Goal: Task Accomplishment & Management: Use online tool/utility

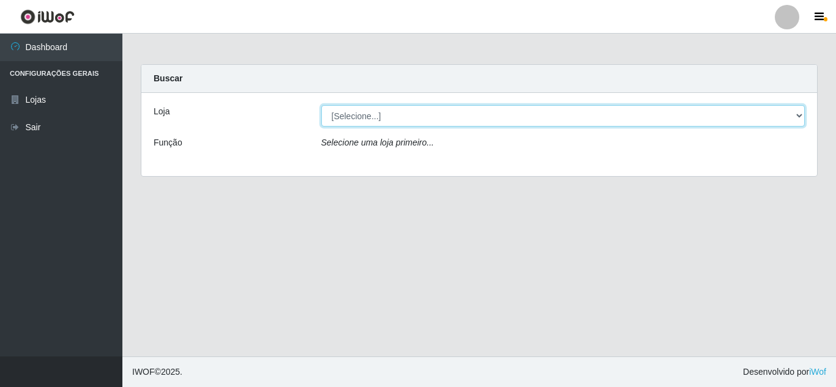
click at [432, 111] on select "[Selecione...] Rede Compras Supermercados - LOJA 5" at bounding box center [563, 115] width 484 height 21
select select "397"
click at [321, 105] on select "[Selecione...] Rede Compras Supermercados - LOJA 5" at bounding box center [563, 115] width 484 height 21
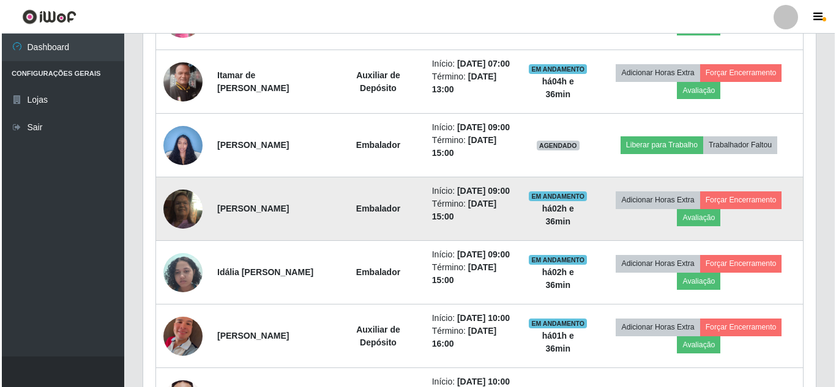
scroll to position [551, 0]
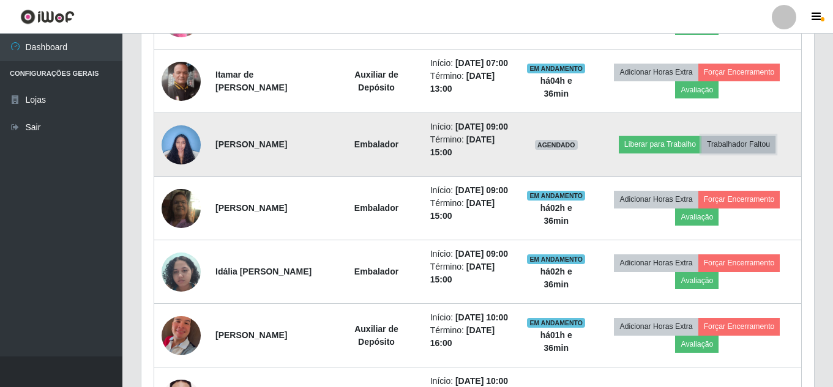
click at [731, 153] on button "Trabalhador Faltou" at bounding box center [738, 144] width 74 height 17
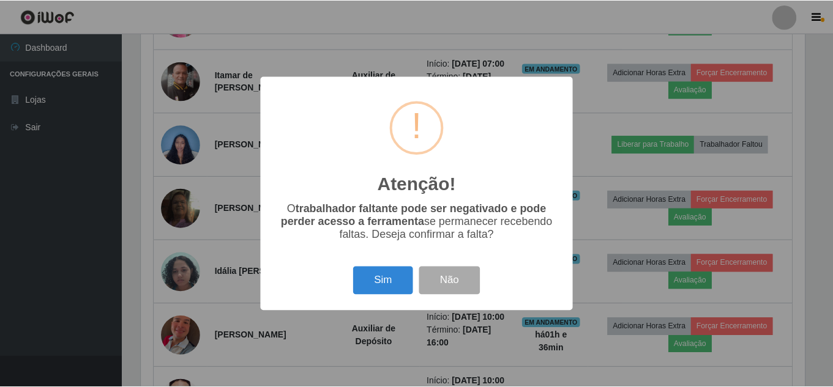
scroll to position [254, 667]
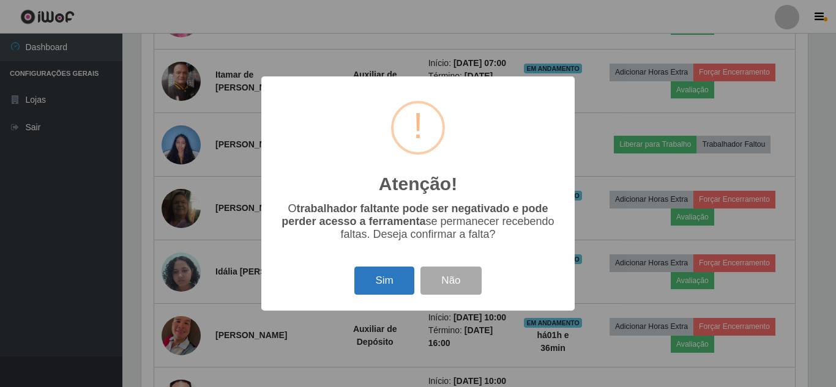
click at [396, 277] on button "Sim" at bounding box center [383, 281] width 59 height 29
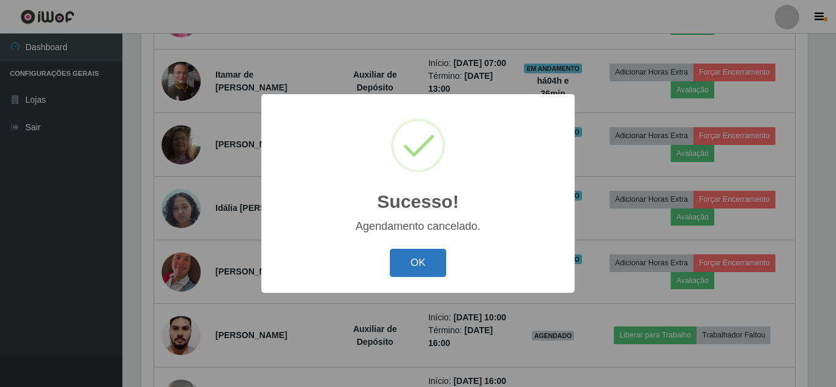
click at [418, 253] on button "OK" at bounding box center [418, 263] width 57 height 29
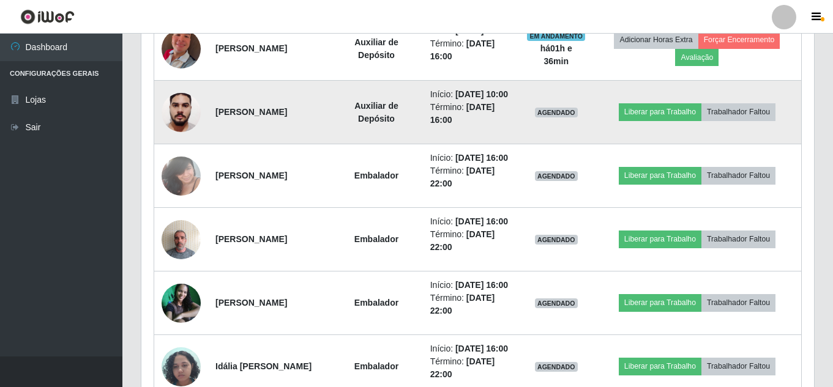
scroll to position [796, 0]
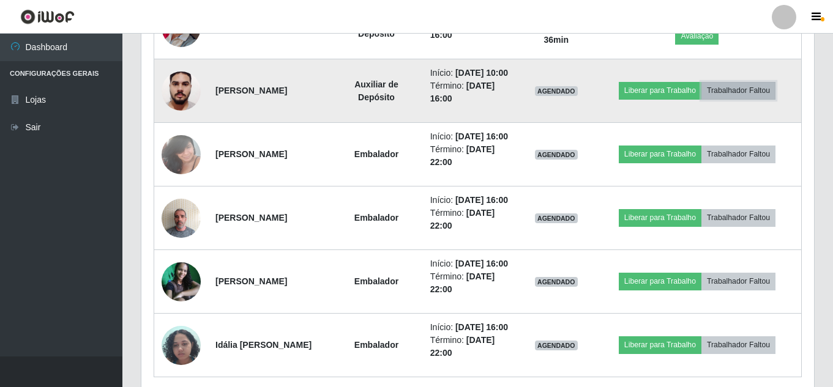
click at [735, 99] on button "Trabalhador Faltou" at bounding box center [738, 90] width 74 height 17
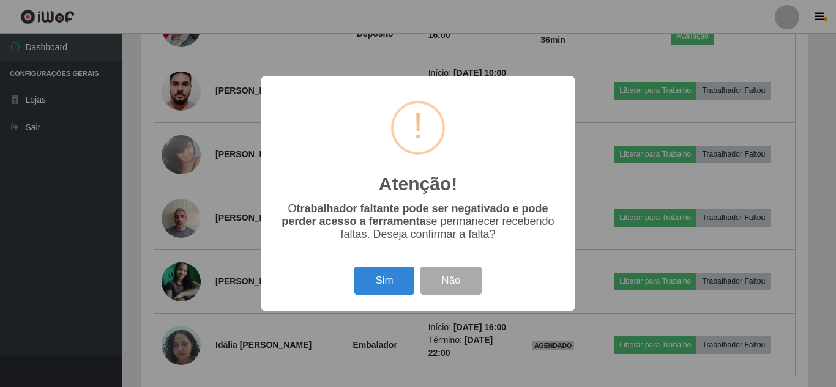
click at [619, 135] on div "Atenção! × O trabalhador faltante pode ser negativado e pode perder acesso a fe…" at bounding box center [418, 193] width 836 height 387
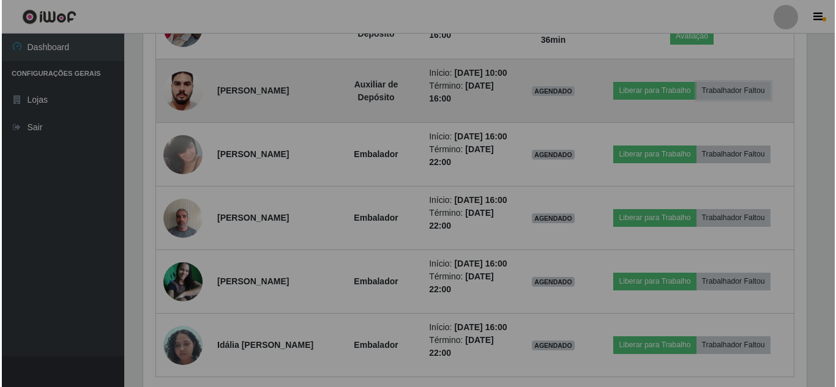
scroll to position [254, 673]
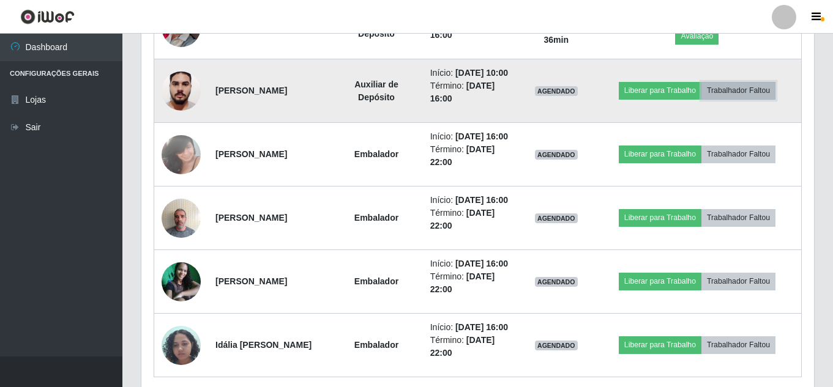
click at [735, 99] on button "Trabalhador Faltou" at bounding box center [738, 90] width 74 height 17
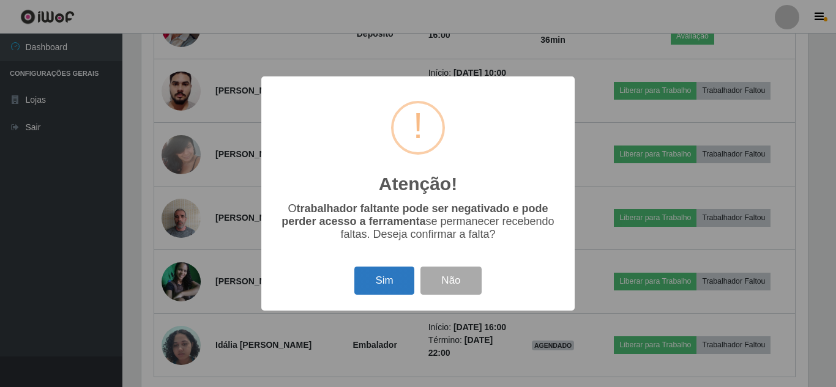
click at [398, 279] on button "Sim" at bounding box center [383, 281] width 59 height 29
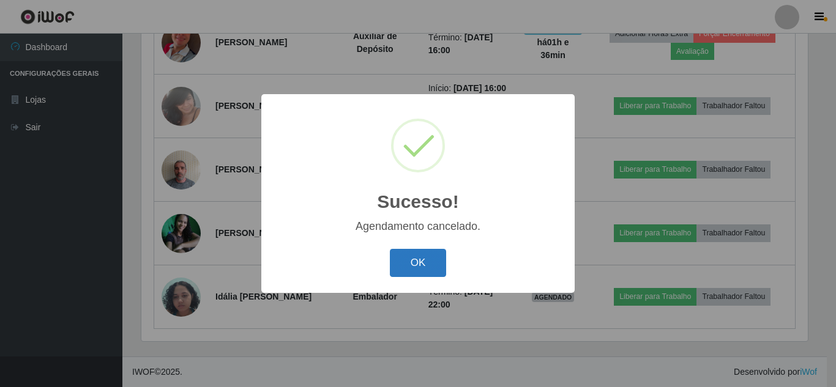
click at [400, 259] on button "OK" at bounding box center [418, 263] width 57 height 29
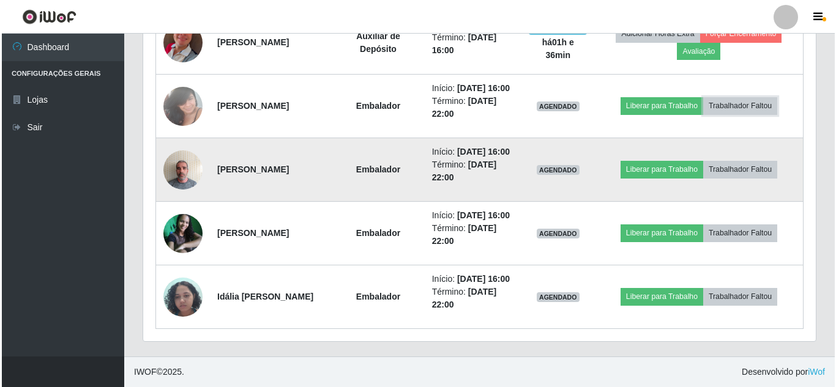
scroll to position [857, 0]
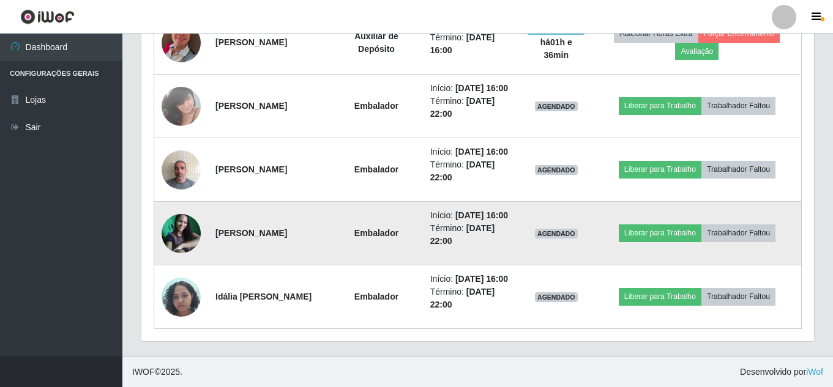
click at [186, 236] on img at bounding box center [181, 233] width 39 height 39
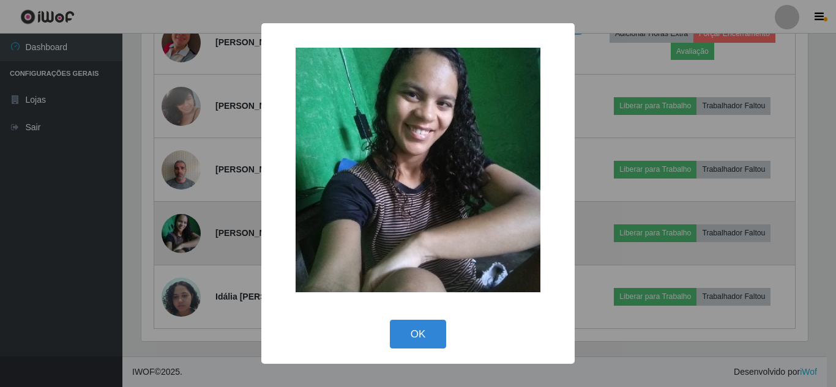
click at [186, 236] on div "× OK Cancel" at bounding box center [418, 193] width 836 height 387
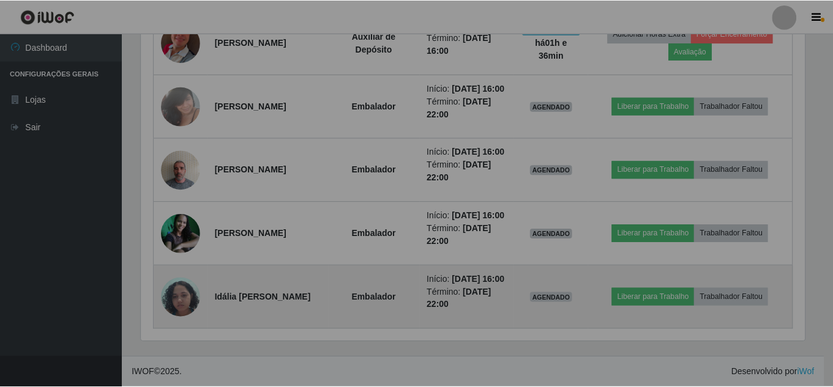
scroll to position [0, 0]
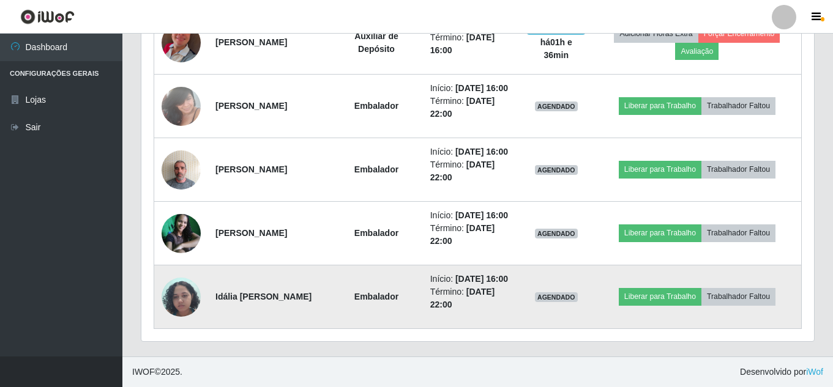
click at [182, 323] on img at bounding box center [181, 297] width 39 height 52
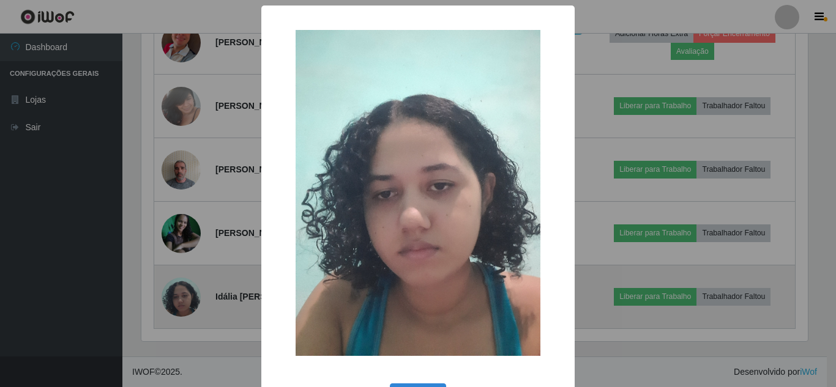
click at [182, 323] on div "× OK Cancel" at bounding box center [418, 193] width 836 height 387
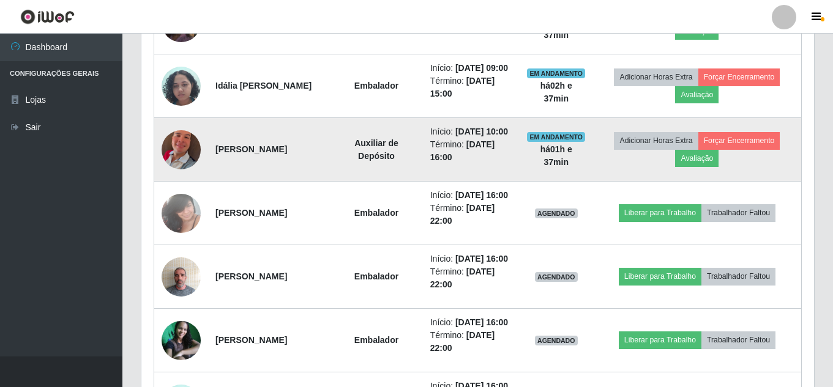
click at [185, 185] on img at bounding box center [181, 150] width 39 height 70
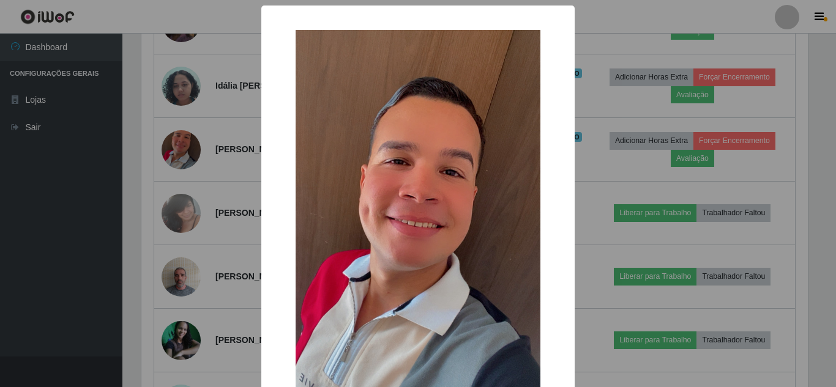
click at [190, 198] on div "× OK Cancel" at bounding box center [418, 193] width 836 height 387
